Goal: Information Seeking & Learning: Learn about a topic

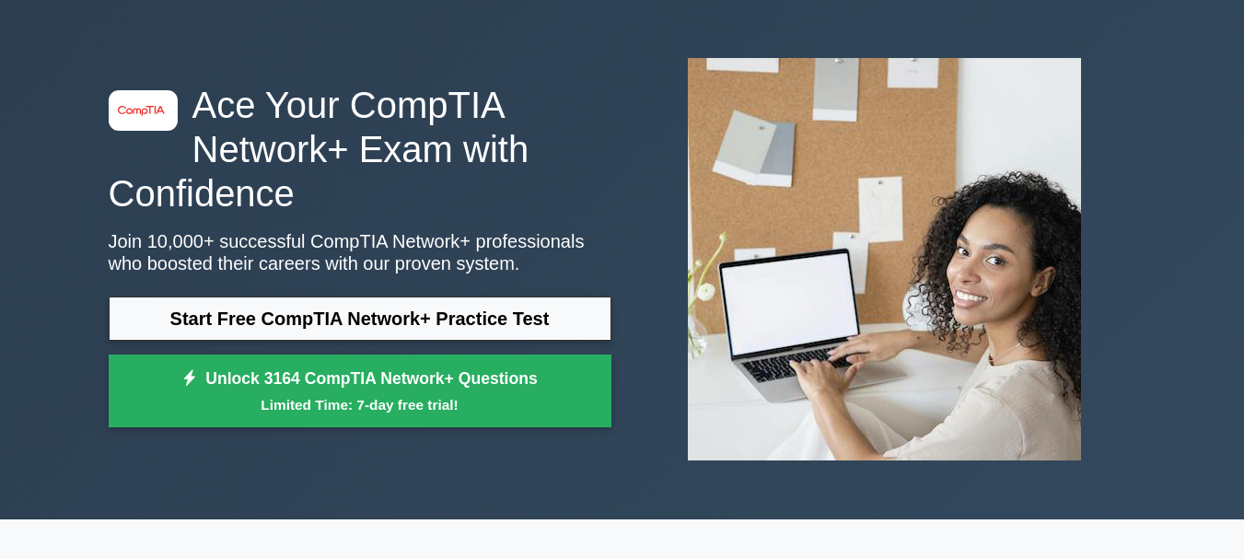
scroll to position [92, 0]
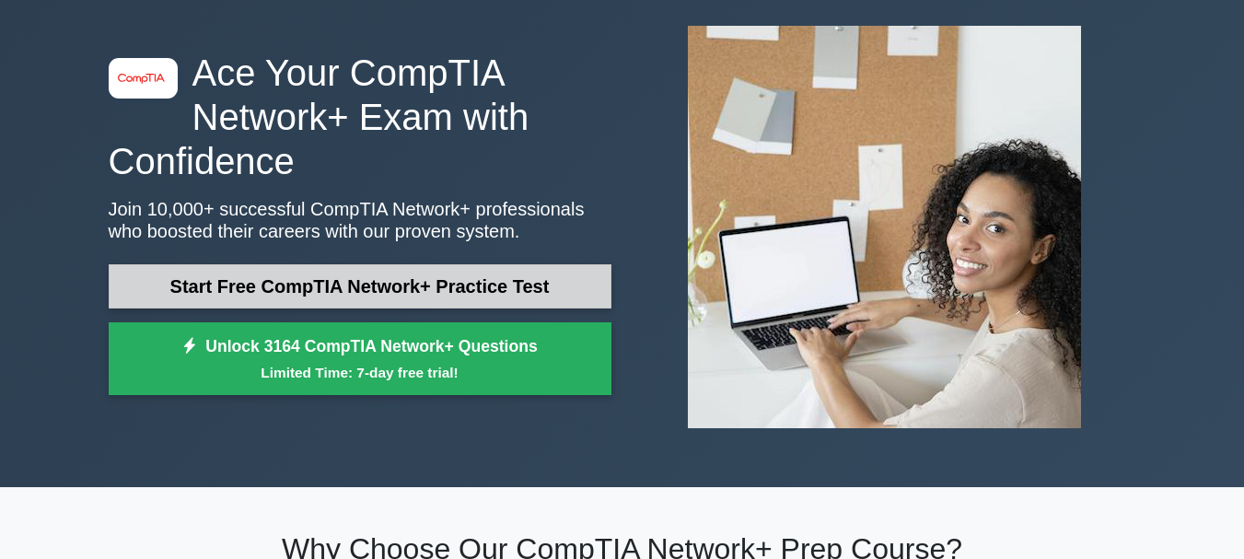
click at [284, 269] on link "Start Free CompTIA Network+ Practice Test" at bounding box center [360, 286] width 503 height 44
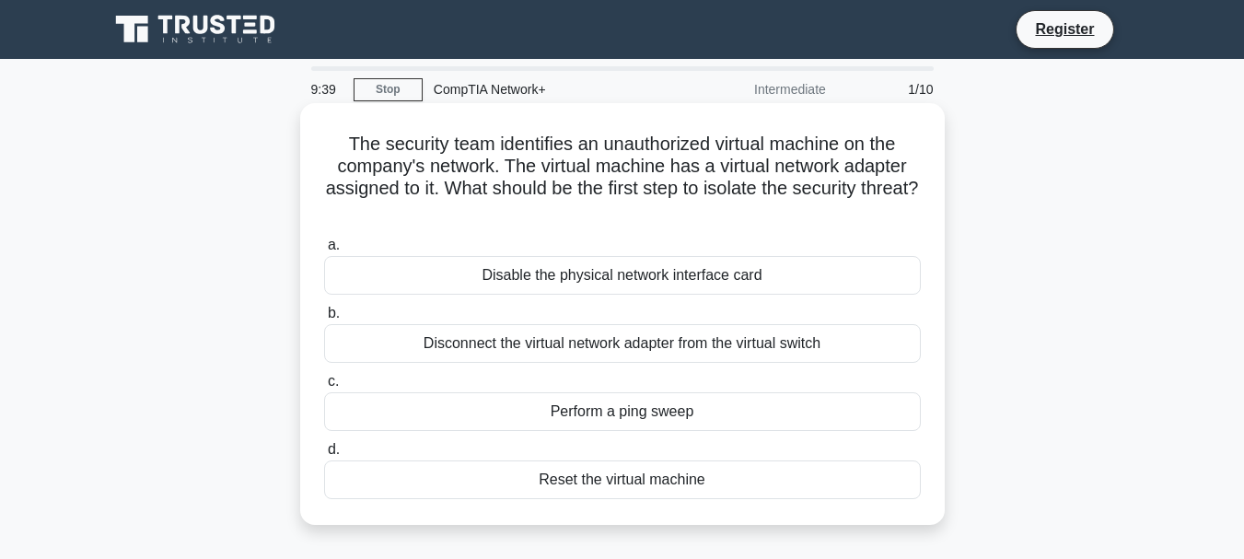
click at [734, 278] on div "Disable the physical network interface card" at bounding box center [622, 275] width 597 height 39
click at [324, 251] on input "a. Disable the physical network interface card" at bounding box center [324, 245] width 0 height 12
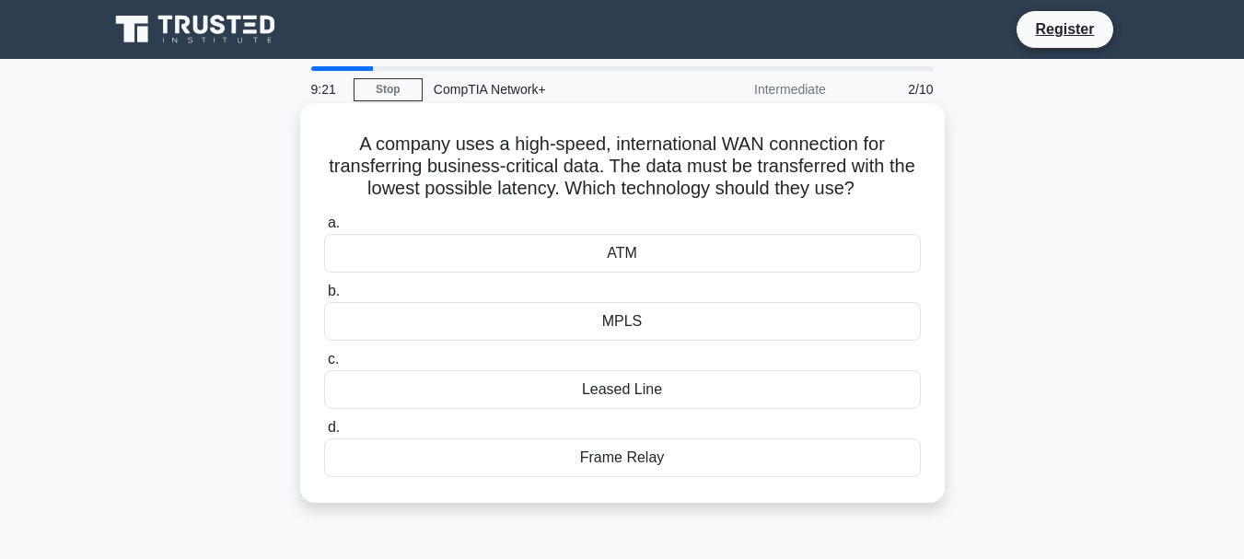
click at [683, 323] on div "MPLS" at bounding box center [622, 321] width 597 height 39
click at [324, 298] on input "b. MPLS" at bounding box center [324, 292] width 0 height 12
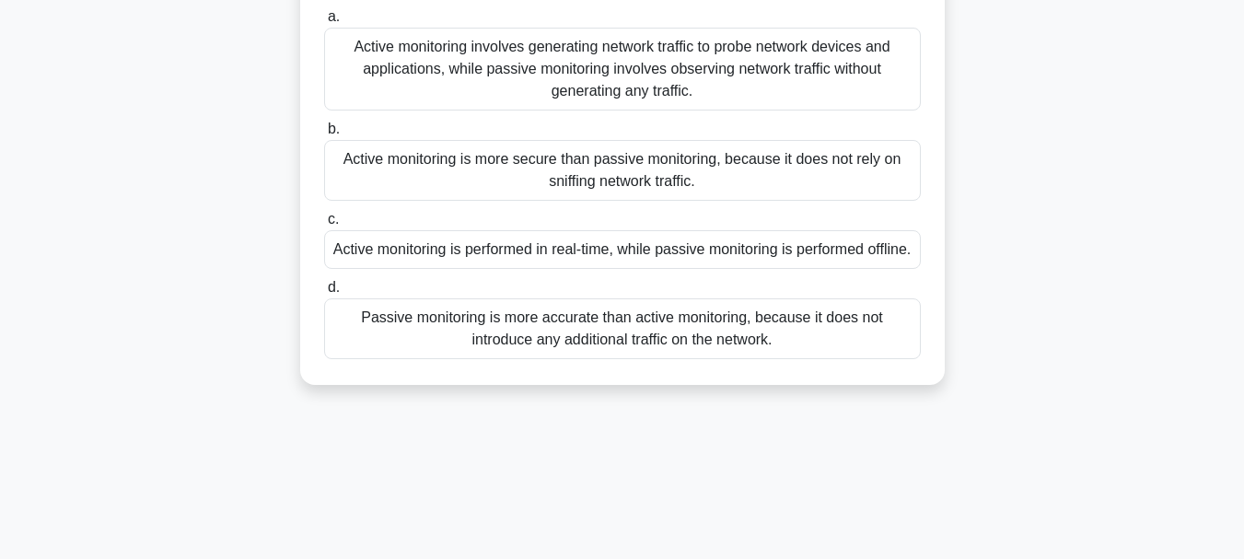
scroll to position [92, 0]
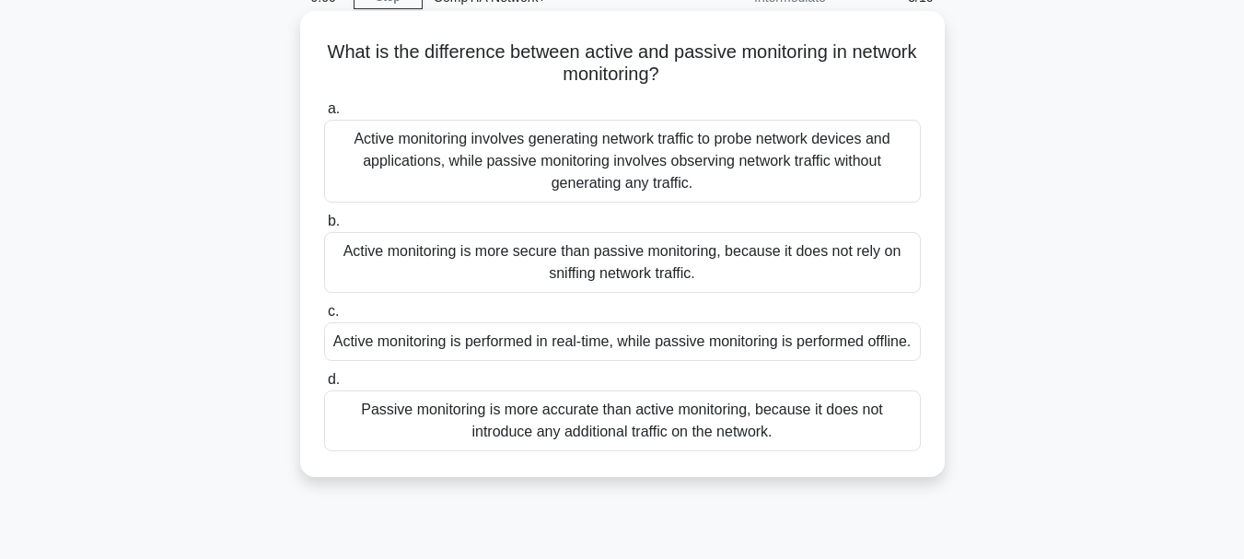
click at [679, 171] on div "Active monitoring involves generating network traffic to probe network devices …" at bounding box center [622, 161] width 597 height 83
click at [324, 115] on input "a. Active monitoring involves generating network traffic to probe network devic…" at bounding box center [324, 109] width 0 height 12
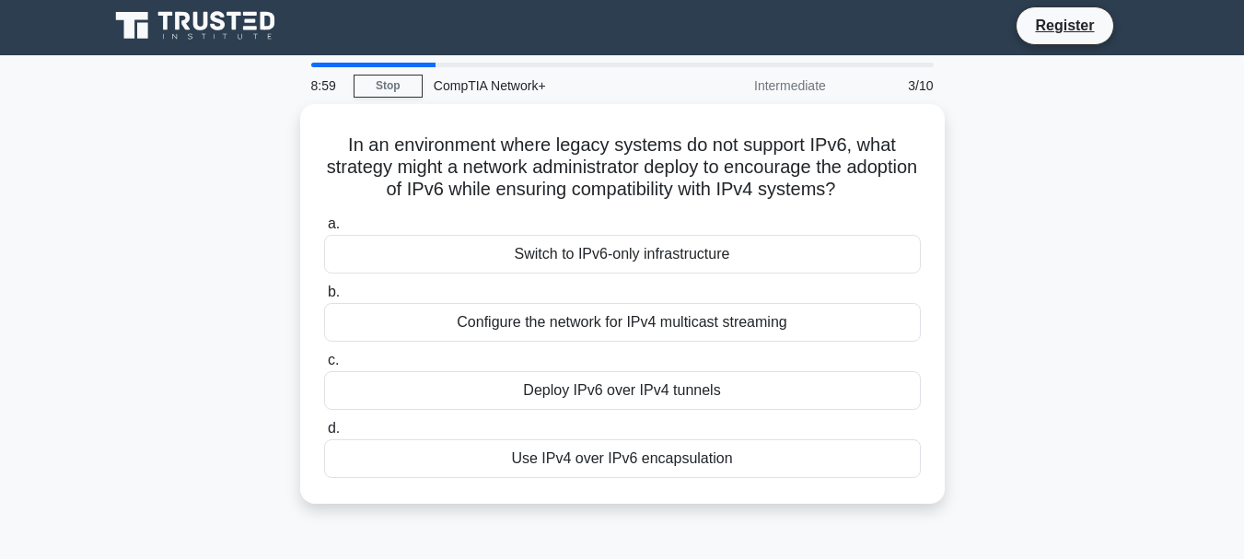
scroll to position [0, 0]
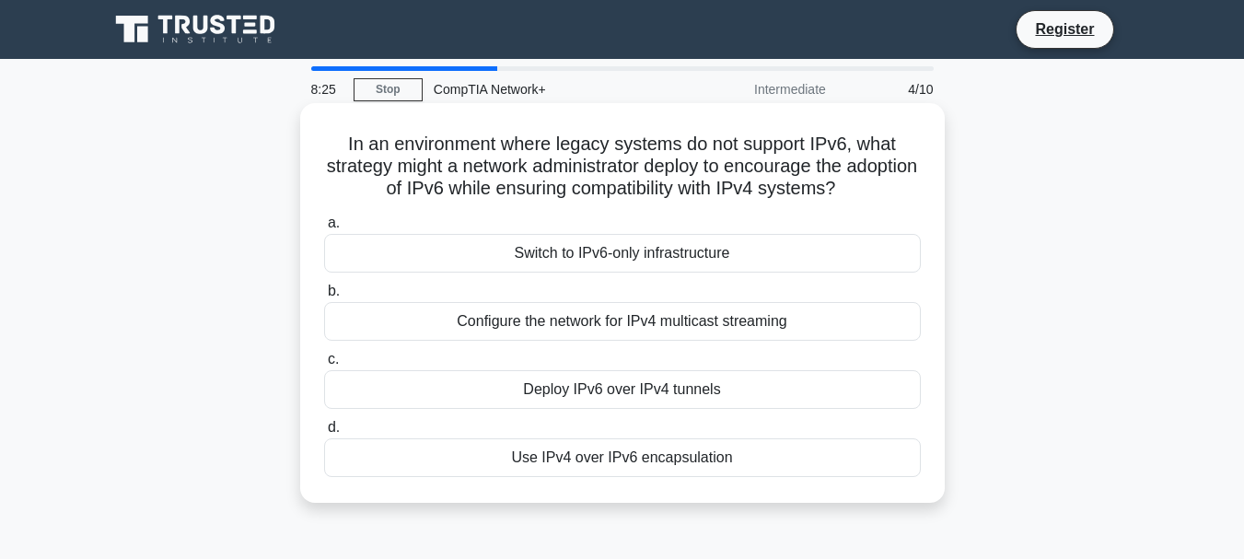
click at [701, 393] on div "Deploy IPv6 over IPv4 tunnels" at bounding box center [622, 389] width 597 height 39
click at [324, 366] on input "c. Deploy IPv6 over IPv4 tunnels" at bounding box center [324, 360] width 0 height 12
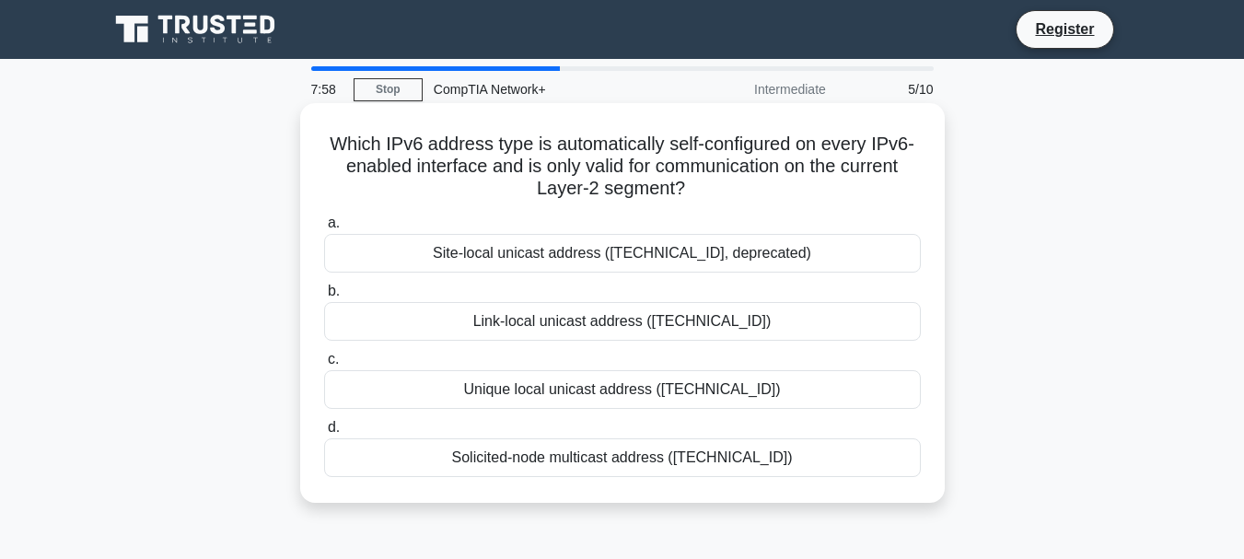
click at [657, 326] on div "Link-local unicast address (fe80::/10)" at bounding box center [622, 321] width 597 height 39
click at [324, 298] on input "b. Link-local unicast address (fe80::/10)" at bounding box center [324, 292] width 0 height 12
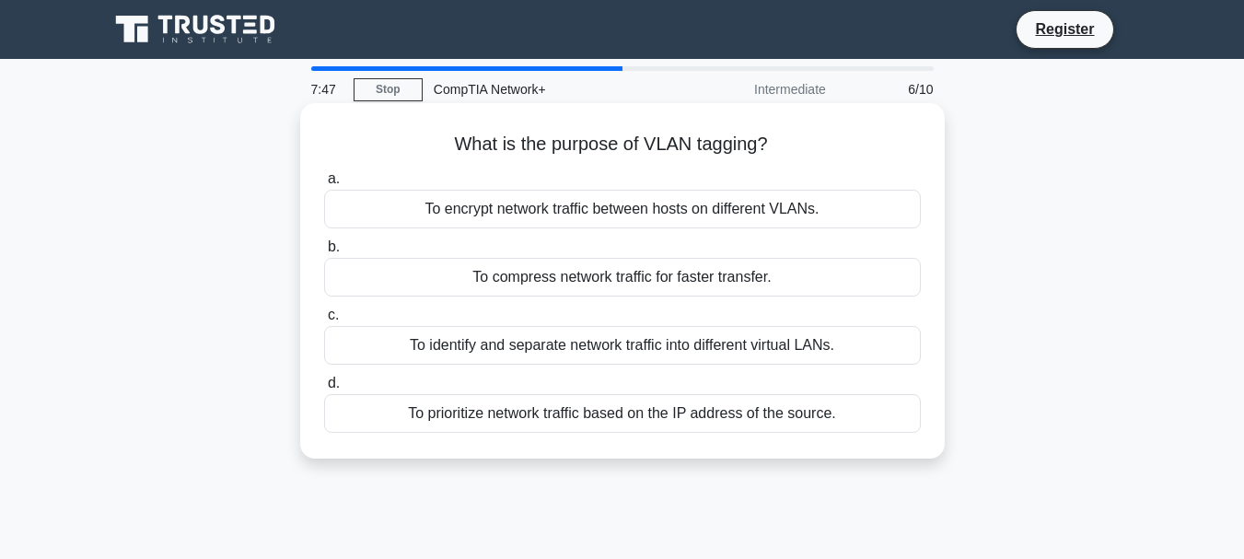
click at [612, 355] on div "To identify and separate network traffic into different virtual LANs." at bounding box center [622, 345] width 597 height 39
click at [324, 321] on input "c. To identify and separate network traffic into different virtual LANs." at bounding box center [324, 316] width 0 height 12
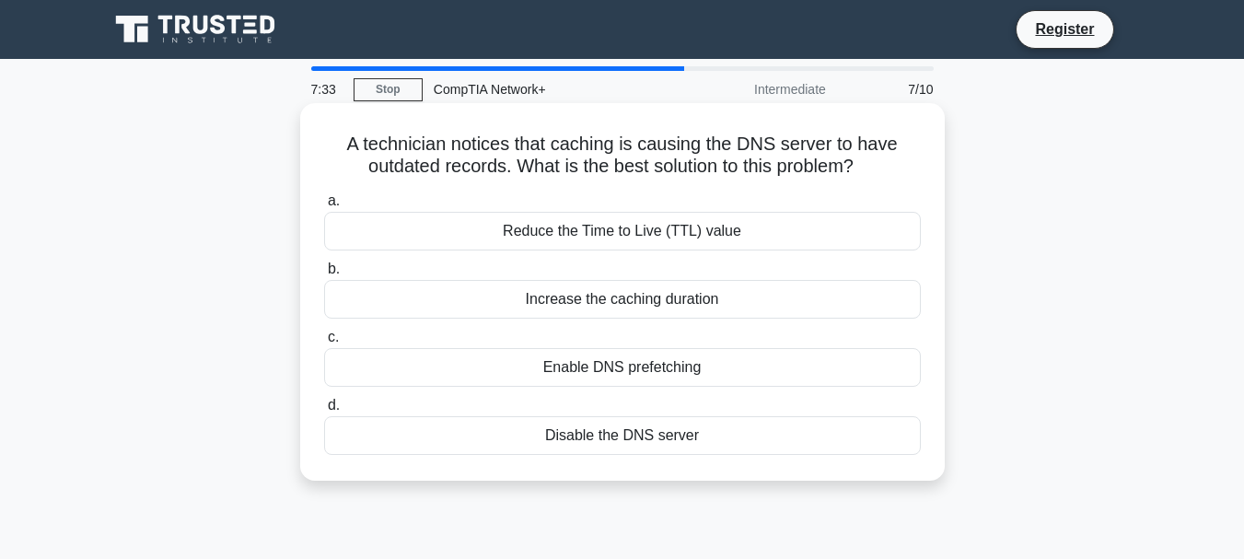
click at [722, 233] on div "Reduce the Time to Live (TTL) value" at bounding box center [622, 231] width 597 height 39
click at [324, 207] on input "a. Reduce the Time to Live (TTL) value" at bounding box center [324, 201] width 0 height 12
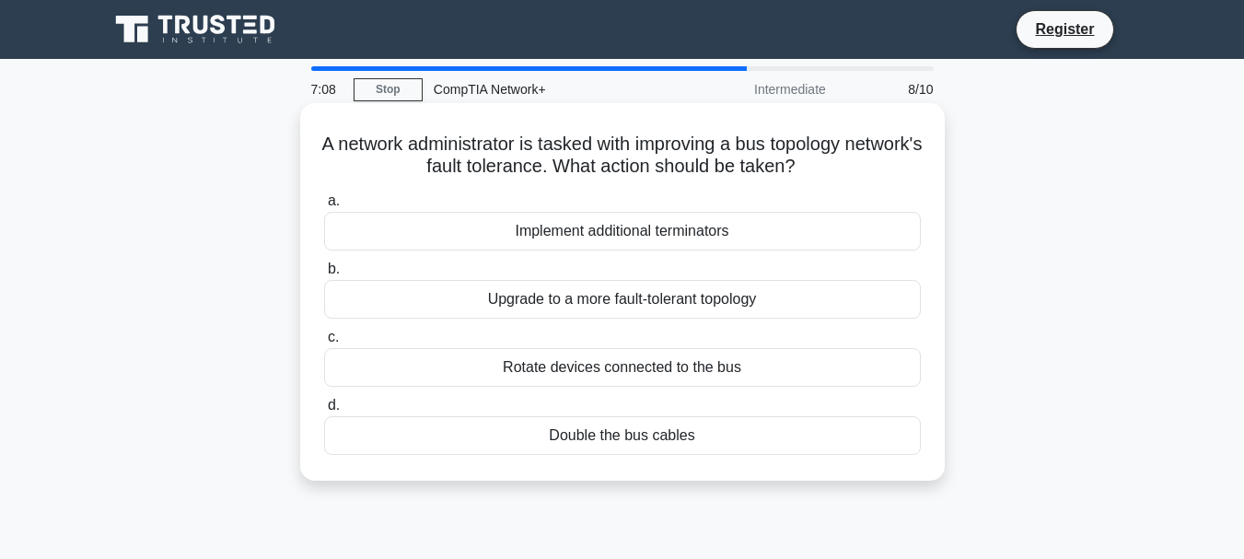
click at [737, 437] on div "Double the bus cables" at bounding box center [622, 435] width 597 height 39
click at [324, 412] on input "d. Double the bus cables" at bounding box center [324, 406] width 0 height 12
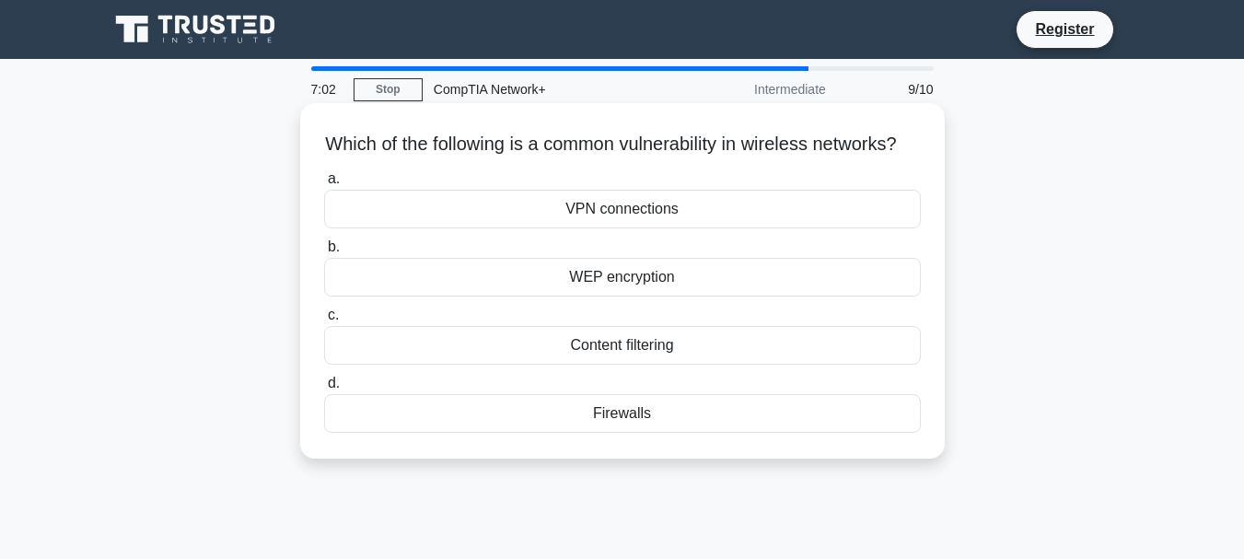
click at [695, 297] on div "WEP encryption" at bounding box center [622, 277] width 597 height 39
click at [324, 253] on input "b. WEP encryption" at bounding box center [324, 247] width 0 height 12
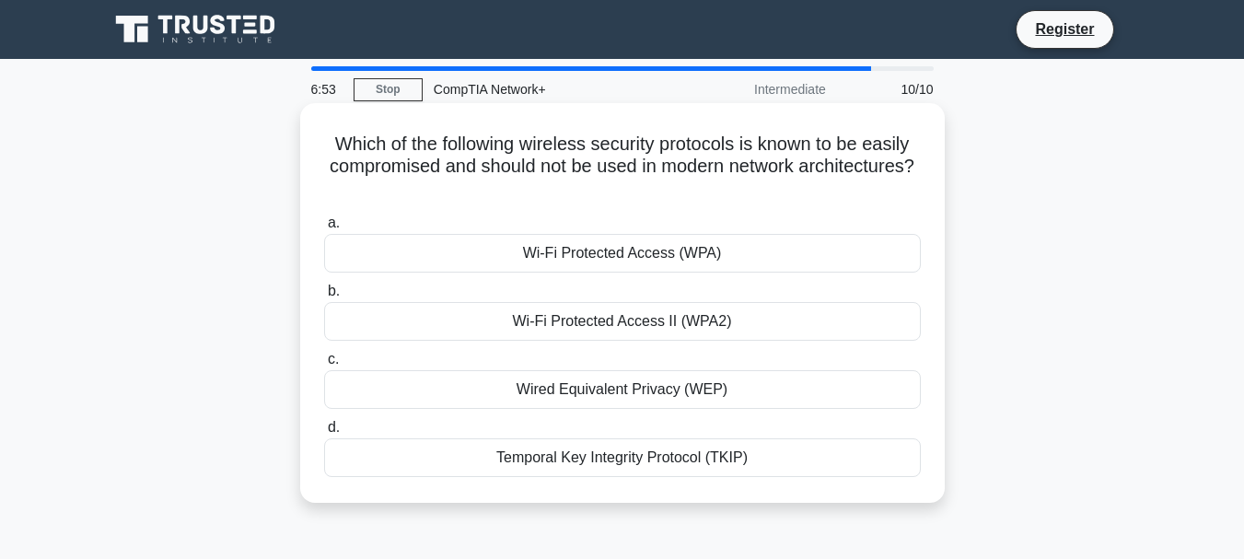
click at [741, 400] on div "Wired Equivalent Privacy (WEP)" at bounding box center [622, 389] width 597 height 39
click at [324, 366] on input "c. Wired Equivalent Privacy (WEP)" at bounding box center [324, 360] width 0 height 12
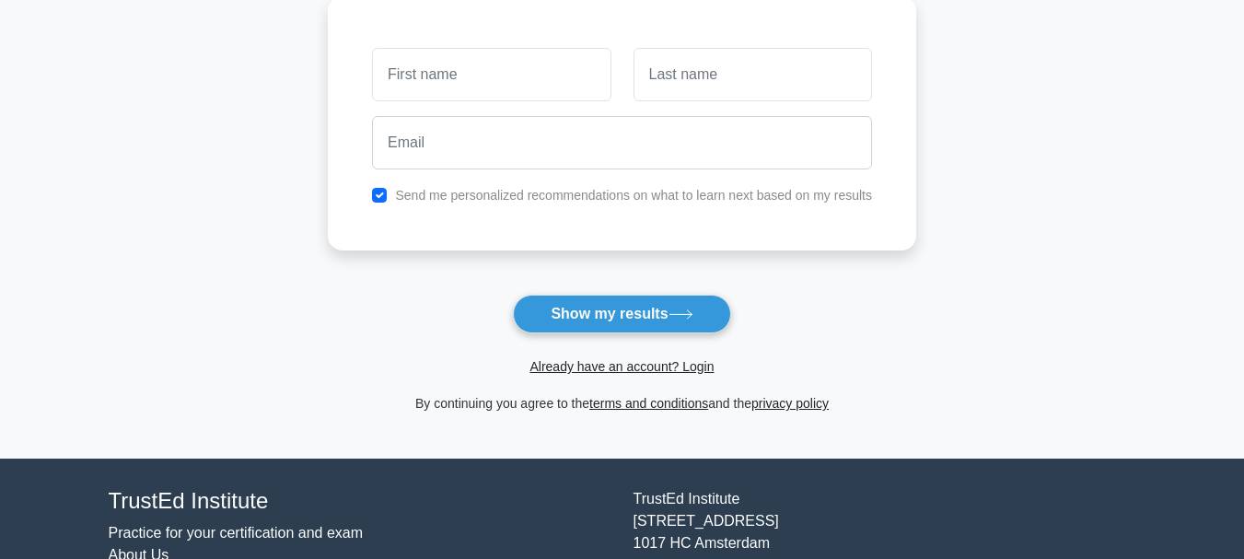
scroll to position [276, 0]
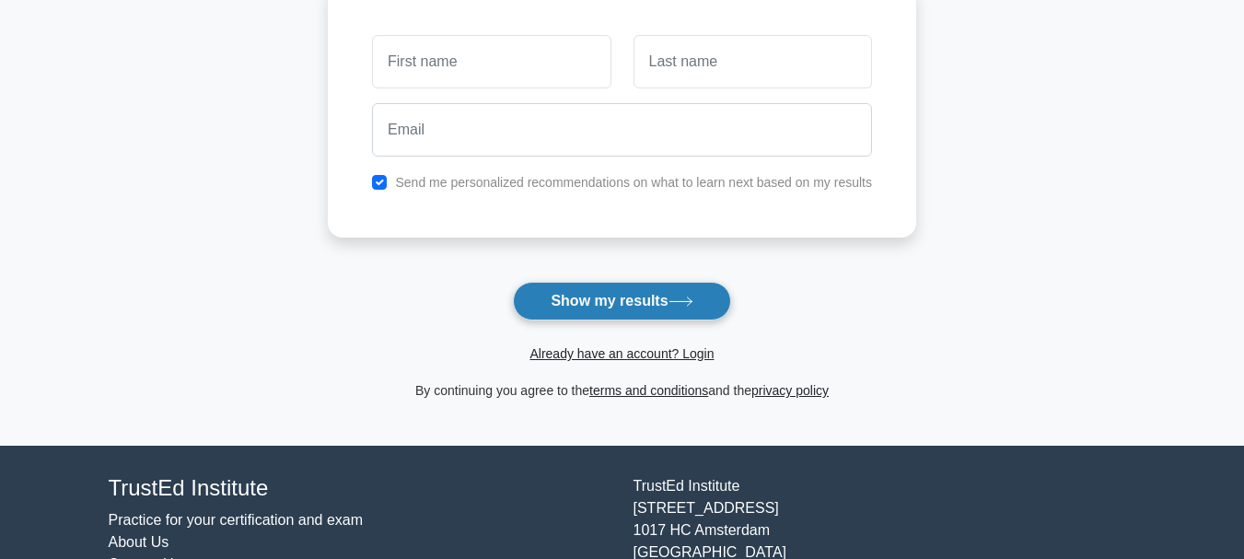
click at [640, 303] on button "Show my results" at bounding box center [621, 301] width 217 height 39
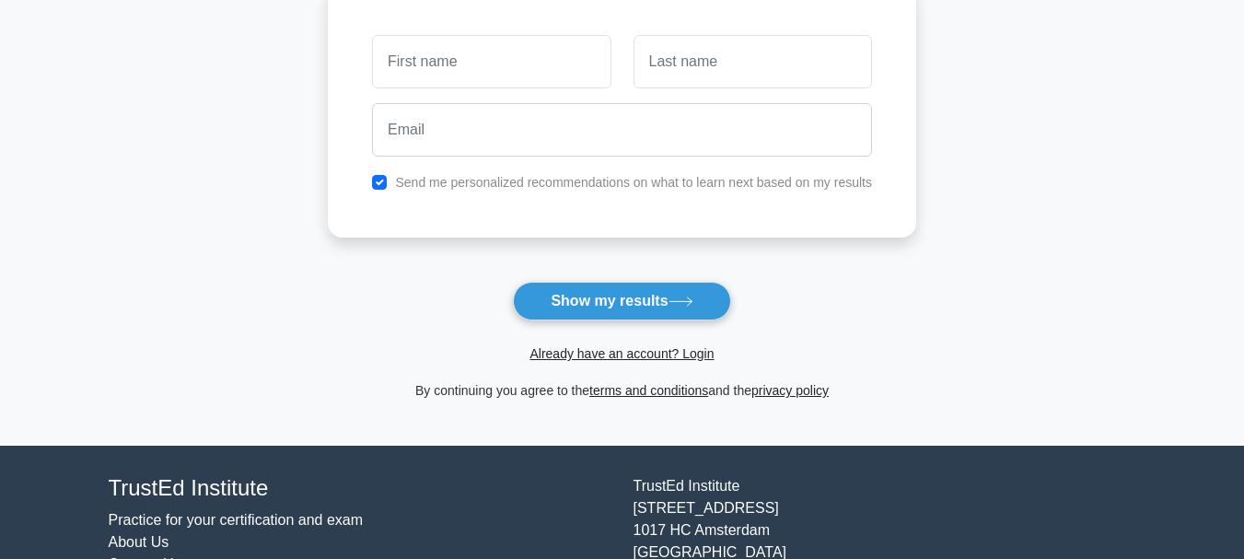
click at [916, 258] on main "Wait, there is more! Continue to see your result The test is finished and the" at bounding box center [622, 114] width 1244 height 663
